Goal: Check status

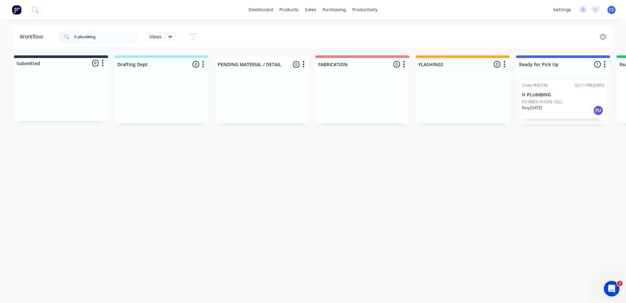
drag, startPoint x: 109, startPoint y: 38, endPoint x: 5, endPoint y: 47, distance: 104.0
click at [5, 47] on div "Workflow h plumbing Views Save new view None (Default) edit [PERSON_NAME] edit …" at bounding box center [313, 36] width 626 height 21
type input "[GEOGRAPHIC_DATA]"
click at [553, 107] on div "Req. [DATE] PU" at bounding box center [563, 110] width 82 height 11
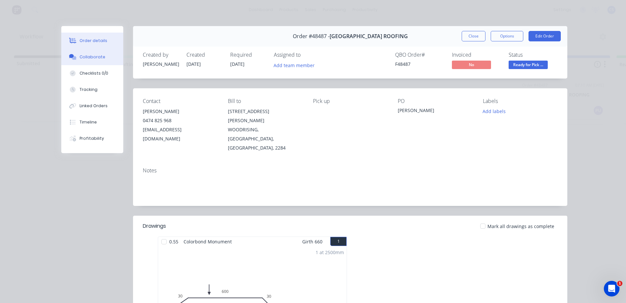
click at [83, 58] on div "Collaborate" at bounding box center [93, 57] width 26 height 6
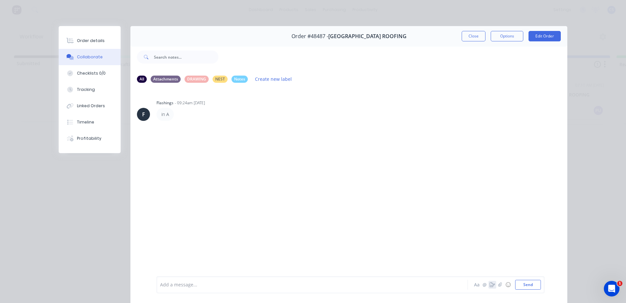
click at [490, 286] on icon "button" at bounding box center [492, 285] width 5 height 5
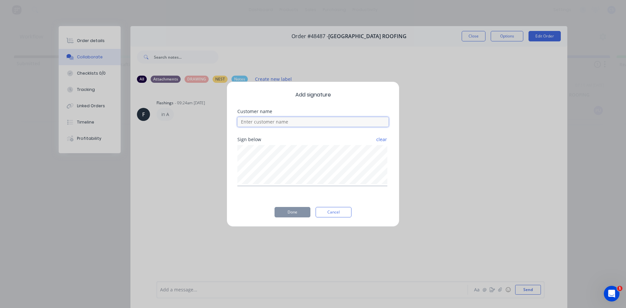
click at [333, 120] on input at bounding box center [312, 122] width 151 height 10
type input "[PERSON_NAME]"
click at [301, 213] on button "Done" at bounding box center [293, 212] width 36 height 10
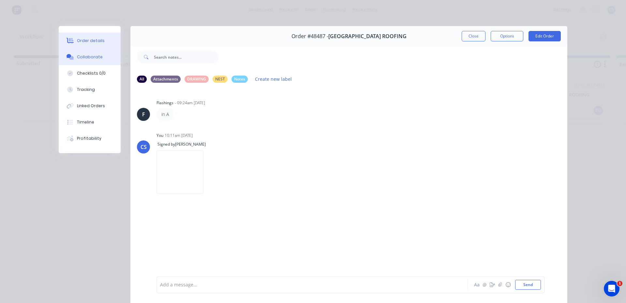
click at [92, 44] on button "Order details" at bounding box center [90, 41] width 62 height 16
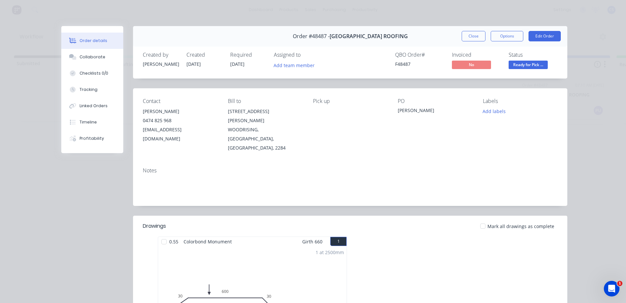
click at [527, 49] on div "Created by [PERSON_NAME] Created [DATE] Required [DATE] Assigned to Add team me…" at bounding box center [350, 61] width 434 height 35
click at [528, 66] on span "Ready for Pick ..." at bounding box center [528, 65] width 39 height 8
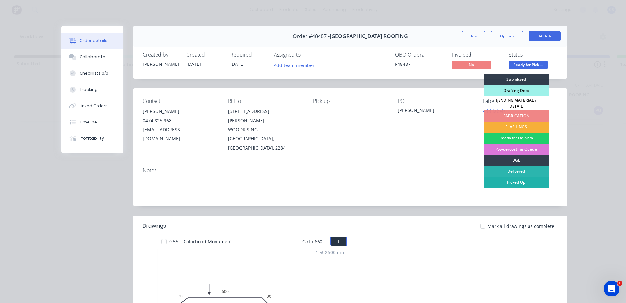
click at [514, 178] on div "Picked Up" at bounding box center [516, 182] width 65 height 11
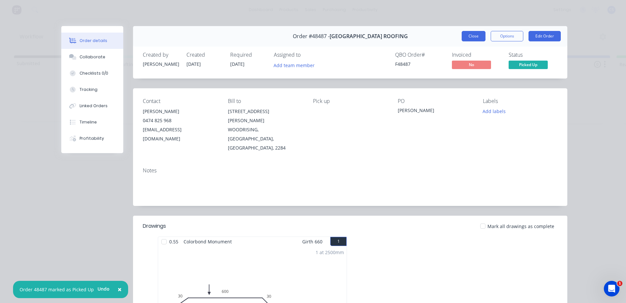
click at [472, 40] on button "Close" at bounding box center [474, 36] width 24 height 10
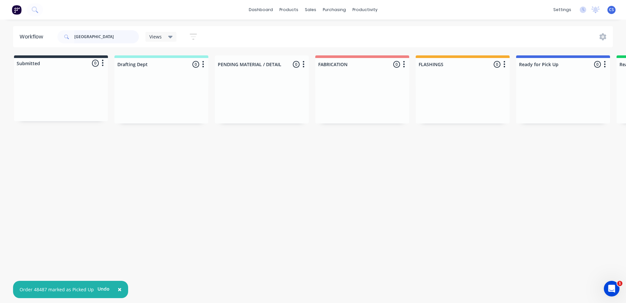
drag, startPoint x: 43, startPoint y: 38, endPoint x: 0, endPoint y: 38, distance: 43.0
click at [0, 38] on div "Workflow lake valley Views Save new view None (Default) edit [PERSON_NAME] edit…" at bounding box center [313, 36] width 626 height 21
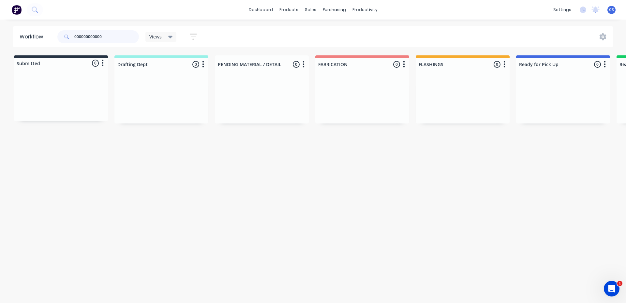
drag, startPoint x: 125, startPoint y: 36, endPoint x: 74, endPoint y: 15, distance: 54.5
click at [2, 28] on div "Workflow 000000000000 Views Save new view None (Default) edit [PERSON_NAME] edi…" at bounding box center [313, 36] width 626 height 21
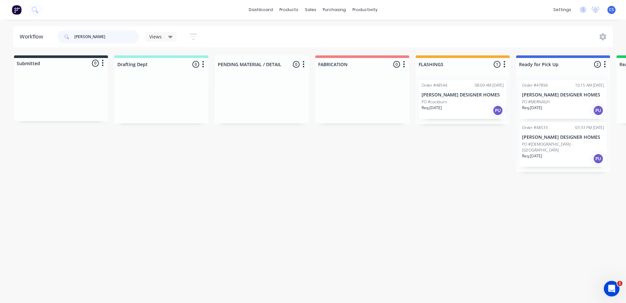
type input "[PERSON_NAME]"
click at [542, 153] on p "Req. [DATE]" at bounding box center [532, 156] width 20 height 6
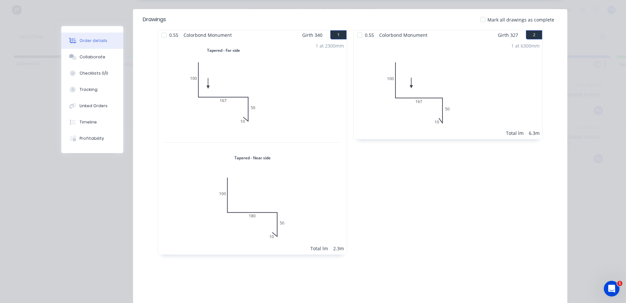
scroll to position [196, 0]
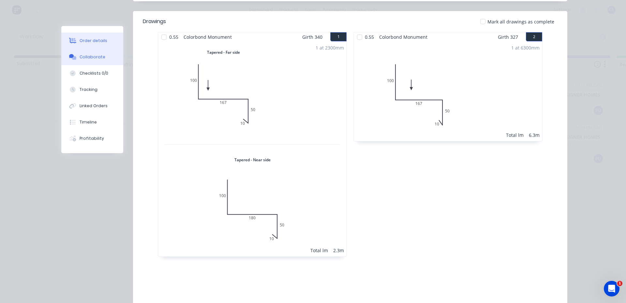
click at [98, 59] on div "Collaborate" at bounding box center [93, 57] width 26 height 6
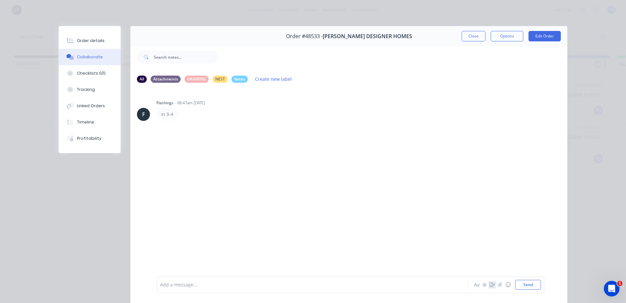
click at [488, 287] on button "button" at bounding box center [492, 285] width 8 height 8
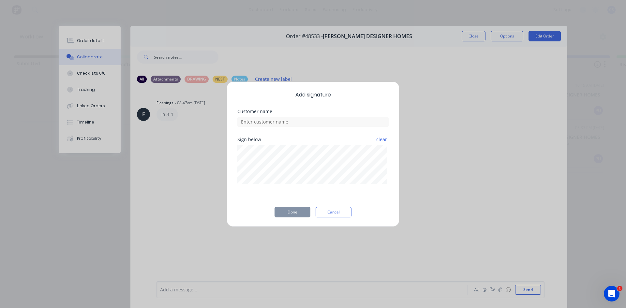
click at [285, 127] on div "Customer name" at bounding box center [312, 123] width 151 height 28
click at [285, 127] on input at bounding box center [312, 122] width 151 height 10
type input "[PERSON_NAME]"
click at [299, 214] on button "Done" at bounding box center [293, 212] width 36 height 10
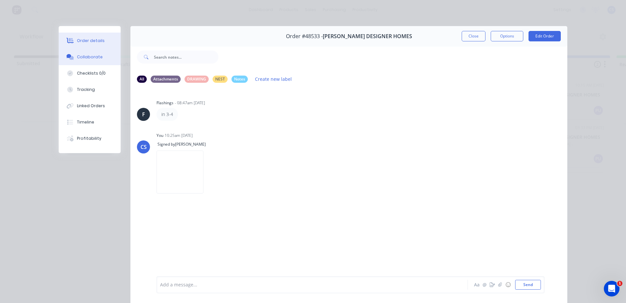
click at [92, 37] on button "Order details" at bounding box center [90, 41] width 62 height 16
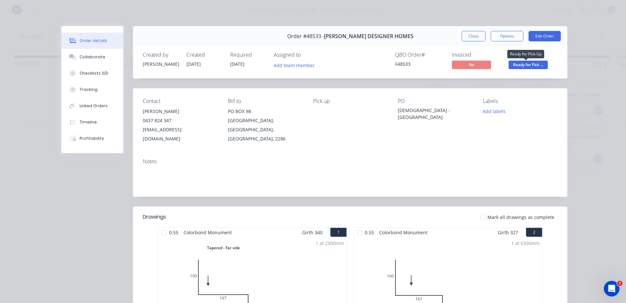
click at [534, 64] on span "Ready for Pick ..." at bounding box center [528, 65] width 39 height 8
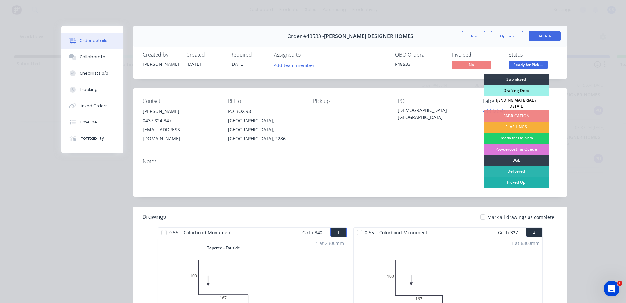
drag, startPoint x: 495, startPoint y: 182, endPoint x: 496, endPoint y: 171, distance: 10.5
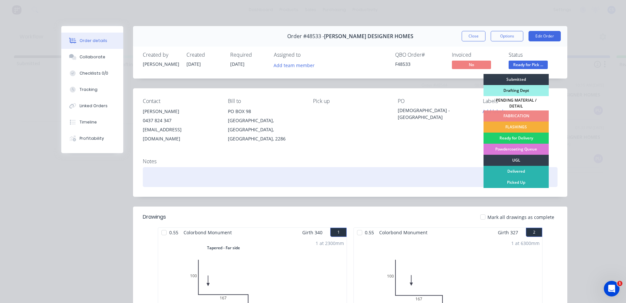
click at [496, 181] on div "Picked Up" at bounding box center [516, 182] width 65 height 11
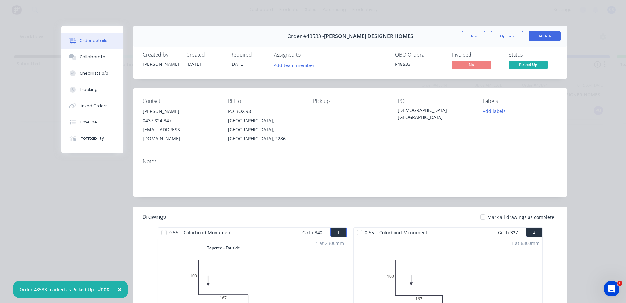
click at [478, 42] on div "Order #48533 - [PERSON_NAME] DESIGNER HOMES Close Options Edit Order" at bounding box center [350, 36] width 434 height 21
click at [478, 34] on button "Close" at bounding box center [474, 36] width 24 height 10
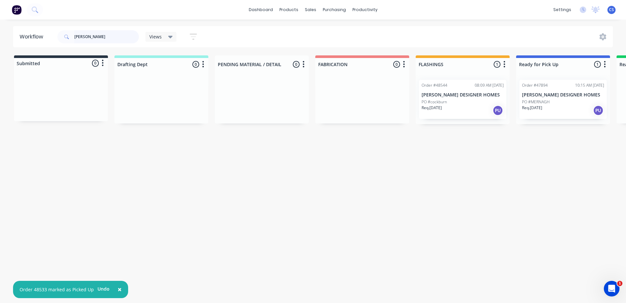
drag, startPoint x: 125, startPoint y: 37, endPoint x: 67, endPoint y: 15, distance: 61.6
click at [27, 28] on header "Workflow [PERSON_NAME] Views Save new view None (Default) edit [PERSON_NAME] ed…" at bounding box center [313, 36] width 600 height 21
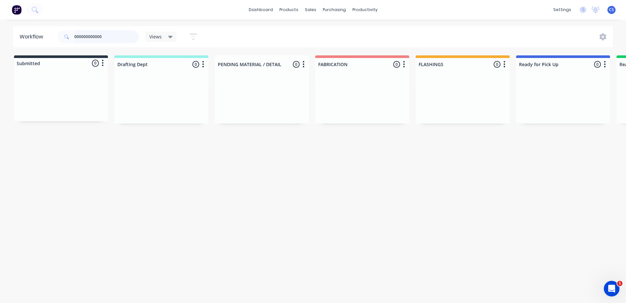
type input "000000000000"
